Goal: Task Accomplishment & Management: Use online tool/utility

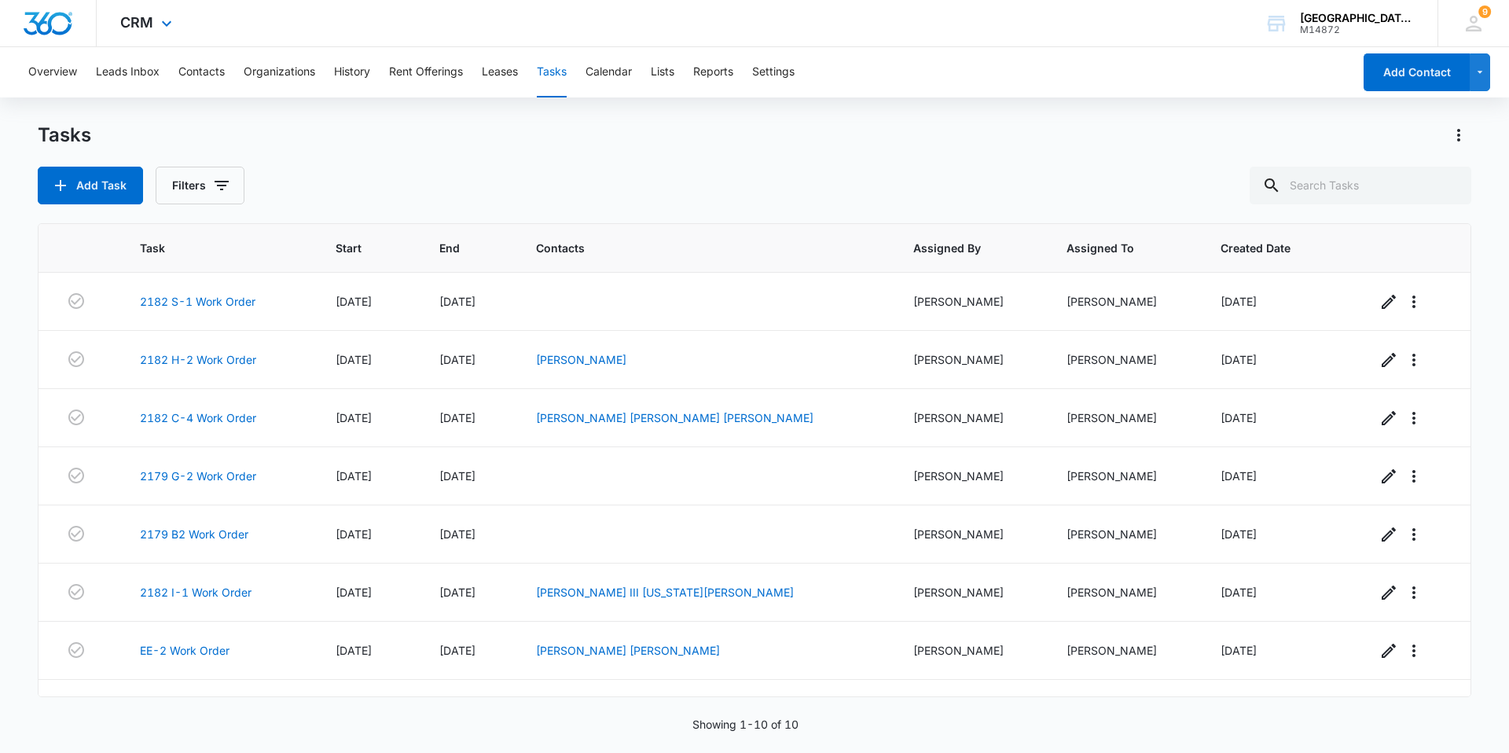
scroll to position [99, 0]
click at [209, 536] on link "2179 B2 Work Order" at bounding box center [194, 534] width 108 height 17
